Goal: Navigation & Orientation: Find specific page/section

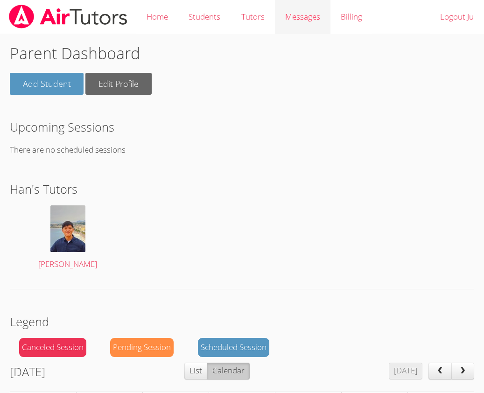
click at [300, 18] on span "Messages" at bounding box center [302, 16] width 35 height 11
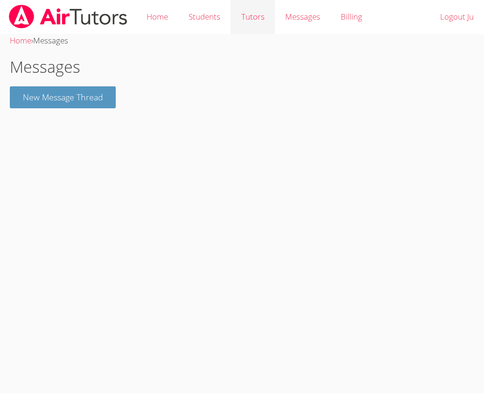
click at [261, 19] on link "Tutors" at bounding box center [253, 17] width 44 height 34
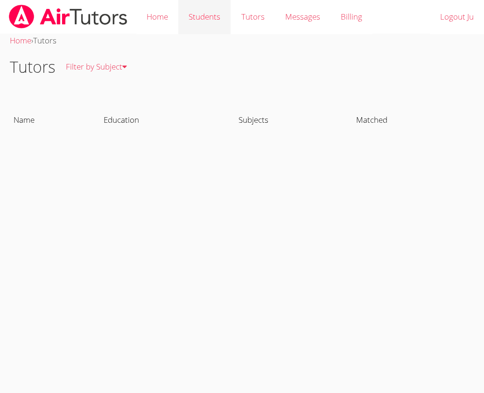
click at [220, 16] on link "Students" at bounding box center [204, 17] width 52 height 34
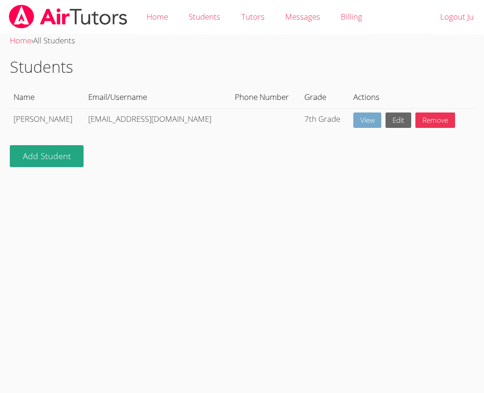
click at [353, 121] on link "View" at bounding box center [367, 119] width 28 height 15
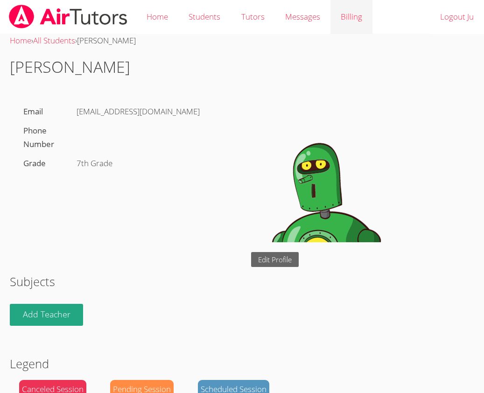
click at [346, 16] on link "Billing" at bounding box center [351, 17] width 42 height 34
